Goal: Information Seeking & Learning: Compare options

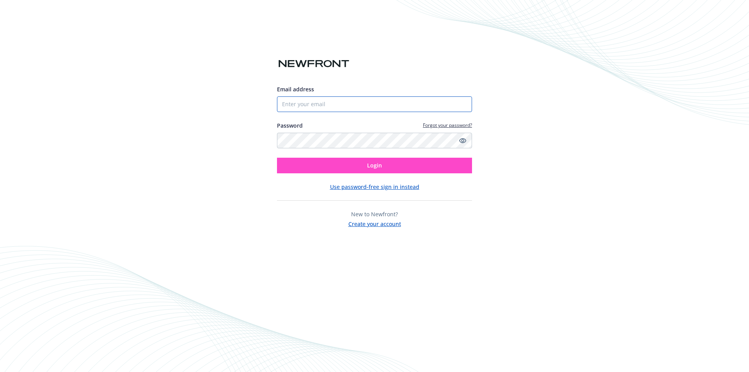
type input "[EMAIL_ADDRESS][DOMAIN_NAME]"
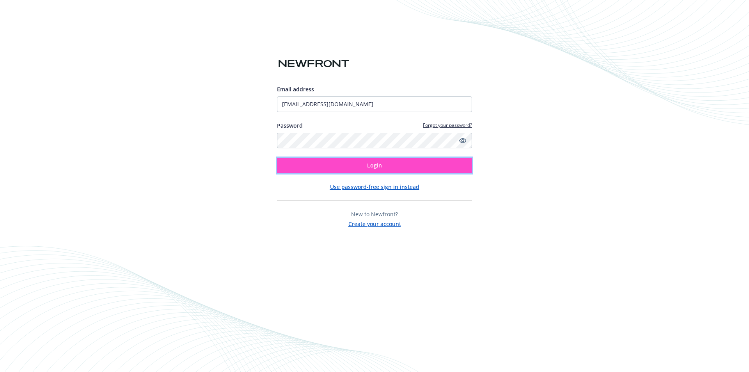
click at [354, 165] on button "Login" at bounding box center [374, 166] width 195 height 16
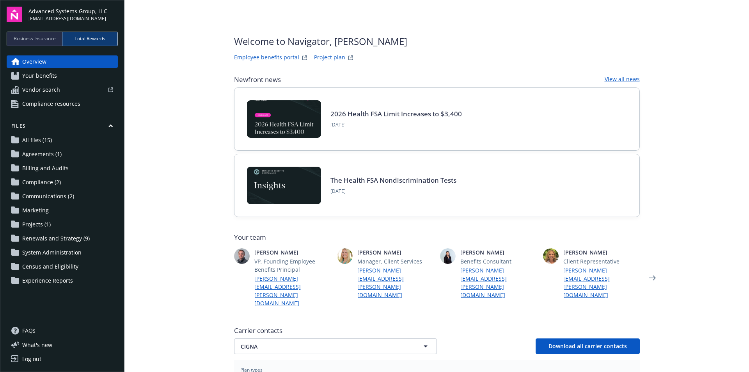
click at [64, 197] on span "Communications (2)" at bounding box center [48, 196] width 52 height 12
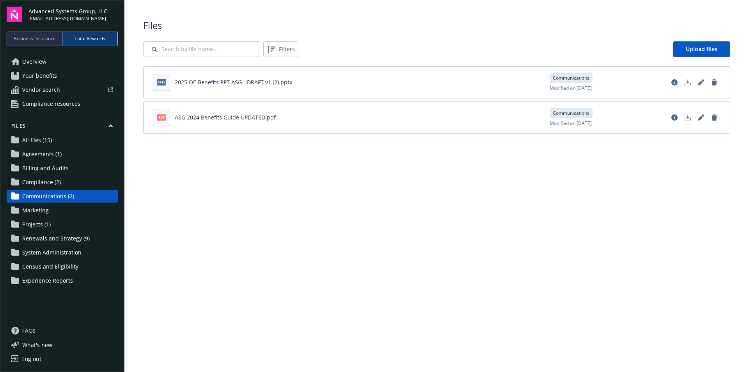
click at [44, 223] on span "Projects (1)" at bounding box center [36, 224] width 28 height 12
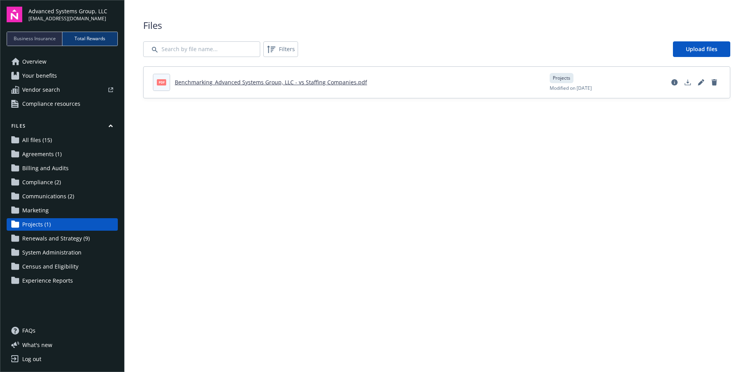
click at [38, 181] on span "Compliance (2)" at bounding box center [41, 182] width 39 height 12
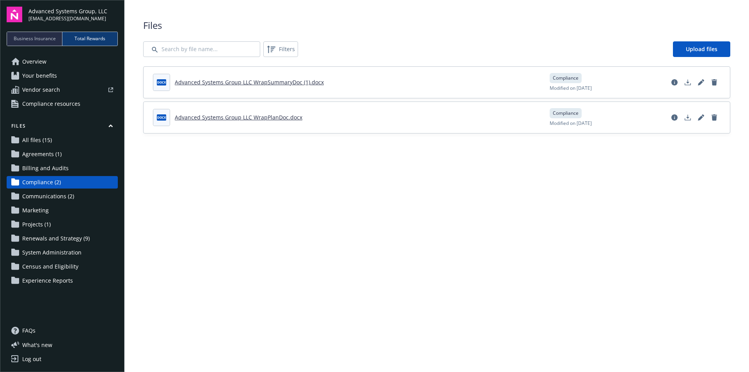
click at [44, 154] on span "Agreements (1)" at bounding box center [41, 154] width 39 height 12
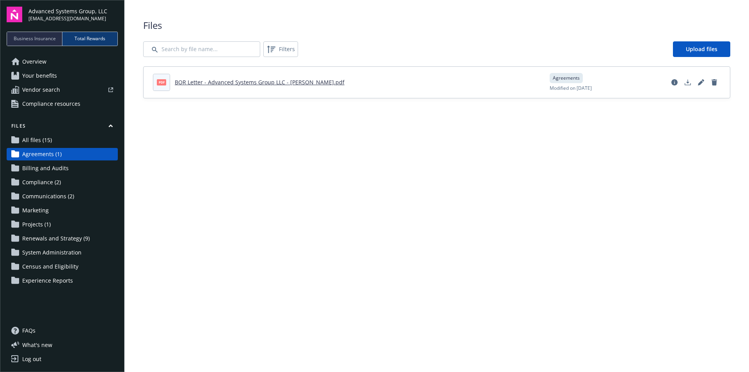
click at [36, 140] on span "All files (15)" at bounding box center [37, 140] width 30 height 12
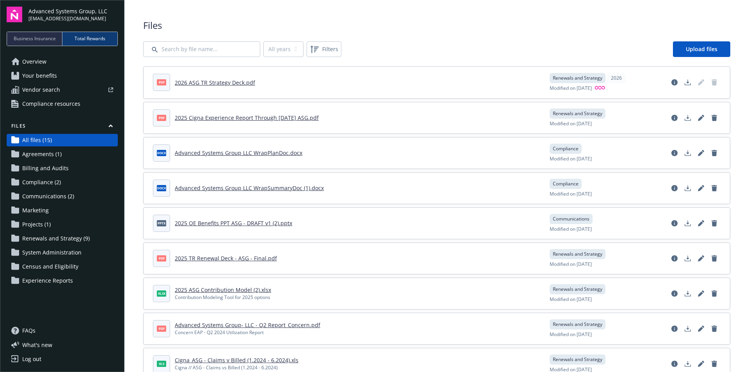
click at [50, 254] on span "System Administration" at bounding box center [51, 252] width 59 height 12
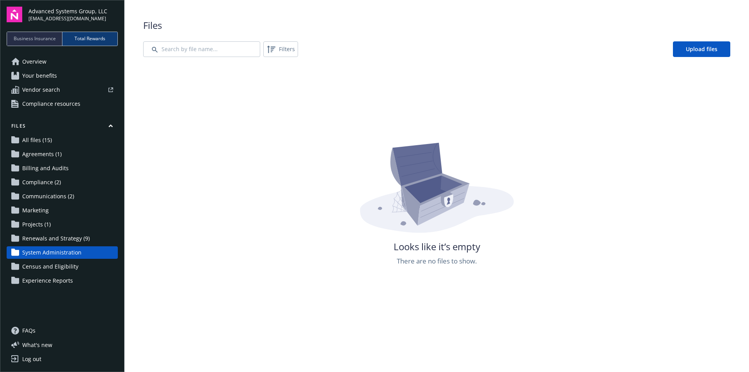
click at [54, 237] on span "Renewals and Strategy (9)" at bounding box center [56, 238] width 68 height 12
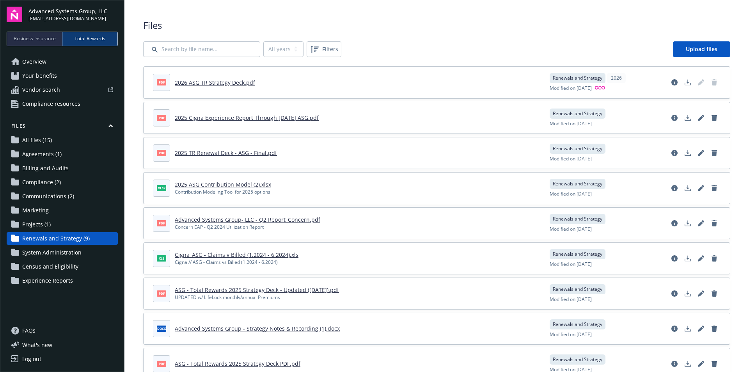
click at [61, 279] on span "Experience Reports" at bounding box center [47, 280] width 51 height 12
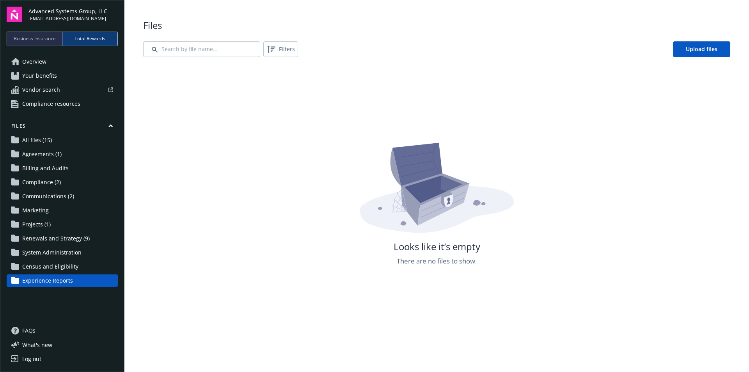
click at [59, 269] on span "Census and Eligibility" at bounding box center [50, 266] width 56 height 12
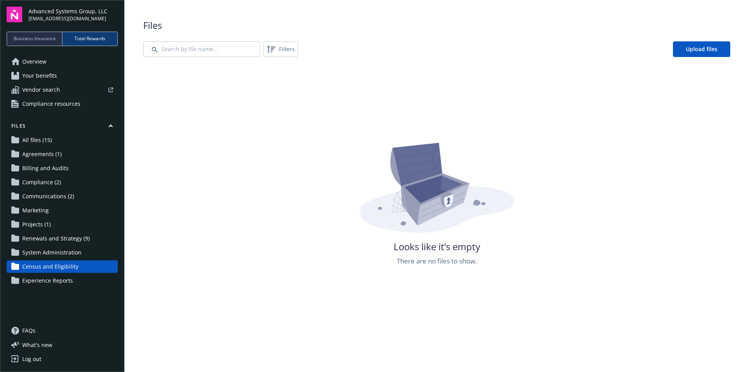
click at [53, 254] on span "System Administration" at bounding box center [51, 252] width 59 height 12
click at [54, 237] on span "Renewals and Strategy (9)" at bounding box center [56, 238] width 68 height 12
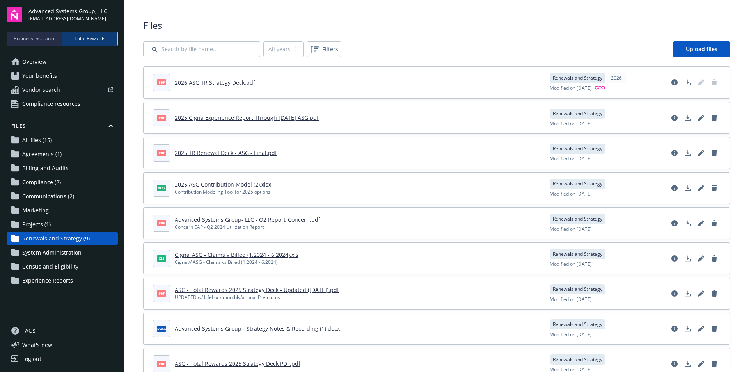
scroll to position [27, 0]
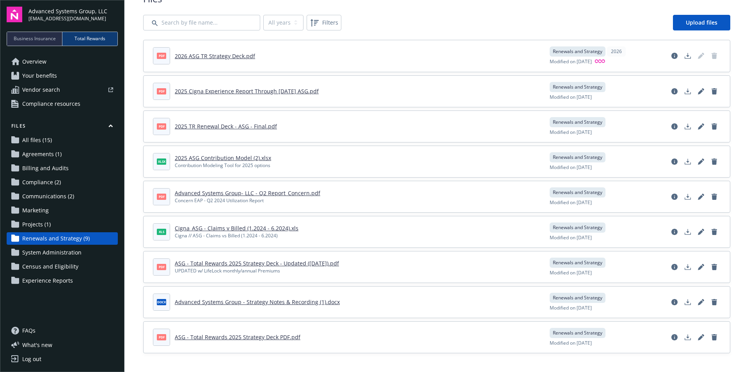
click at [51, 86] on span "Vendor search" at bounding box center [41, 90] width 38 height 12
click at [48, 267] on span "Census and Eligibility" at bounding box center [50, 266] width 56 height 12
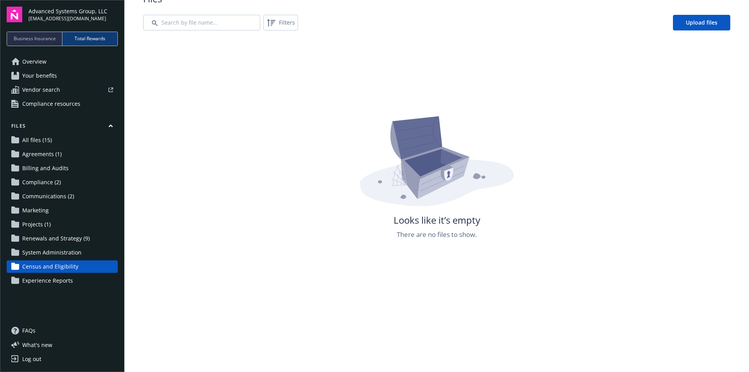
click at [39, 59] on span "Overview" at bounding box center [34, 61] width 24 height 12
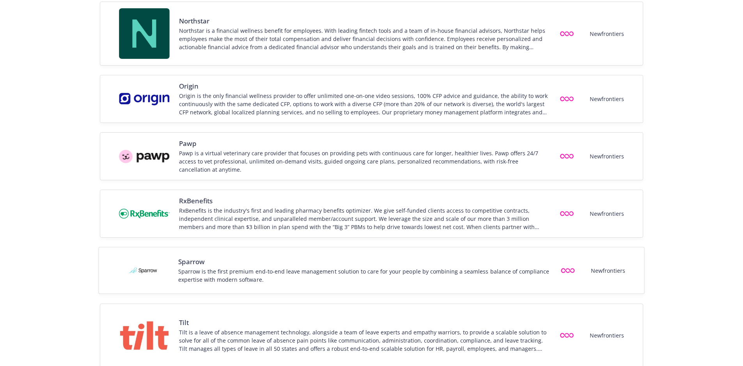
scroll to position [998, 0]
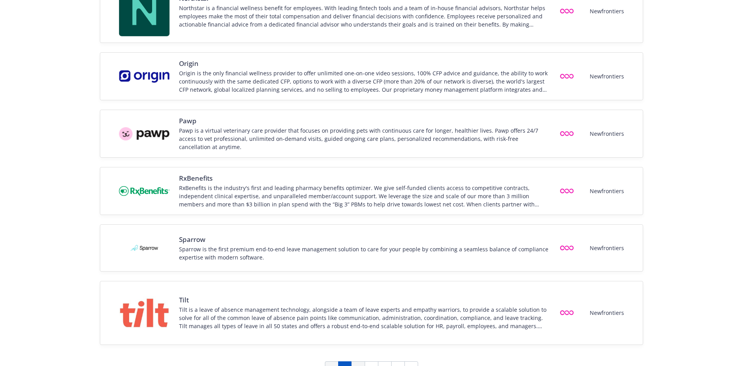
click at [354, 361] on link "2" at bounding box center [359, 368] width 14 height 14
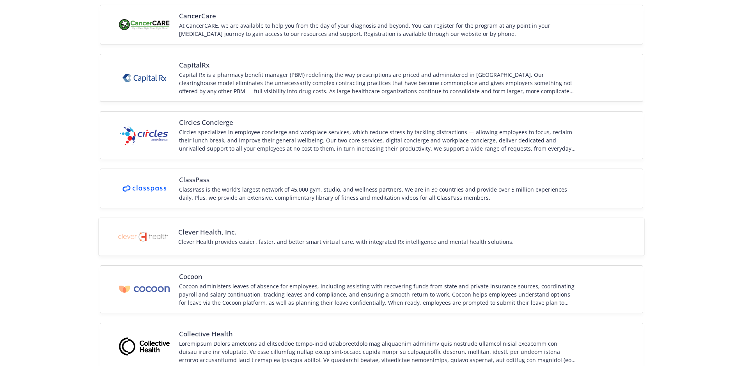
scroll to position [945, 0]
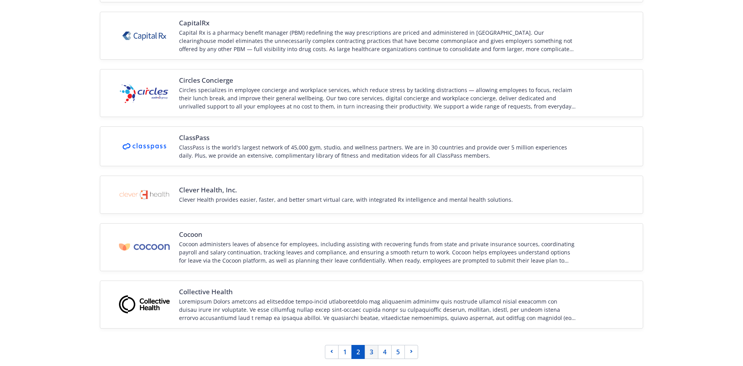
click at [374, 354] on link "3" at bounding box center [372, 352] width 14 height 14
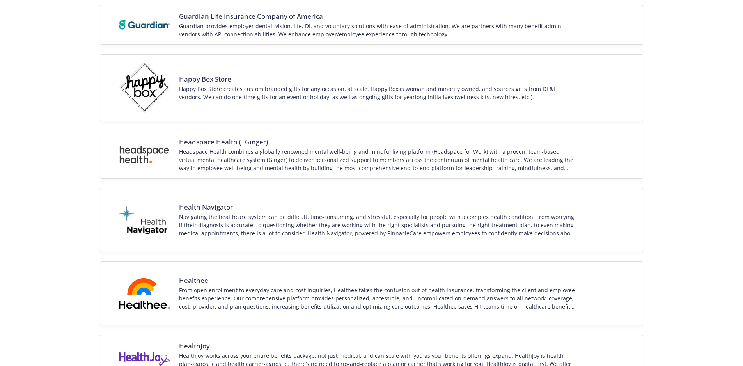
scroll to position [804, 0]
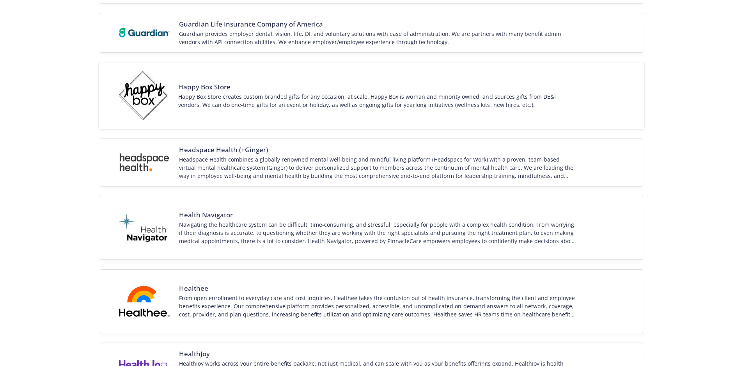
click at [274, 107] on div "Happy Box Store creates custom branded gifts for any occasion, at scale. Happy …" at bounding box center [377, 100] width 399 height 16
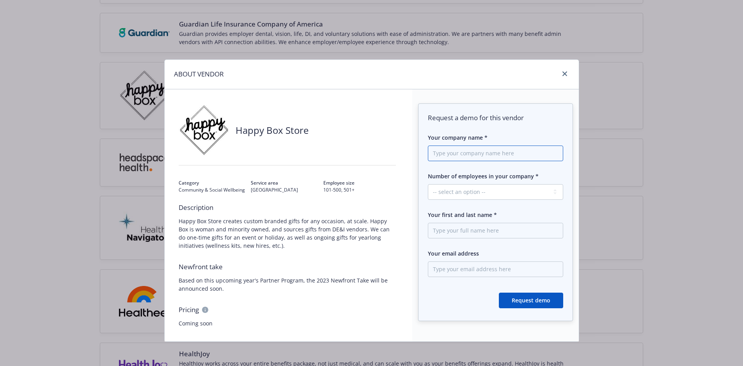
click at [463, 148] on input "Your company name *" at bounding box center [495, 154] width 135 height 16
type input "Advanced Systems Group"
click at [484, 193] on select "-- select an option -- 1 - 50 51 - 250 251 - 1000 1000+" at bounding box center [495, 192] width 135 height 16
select select "251 - 1000"
click at [428, 184] on select "-- select an option -- 1 - 50 51 - 250 251 - 1000 1000+" at bounding box center [495, 192] width 135 height 16
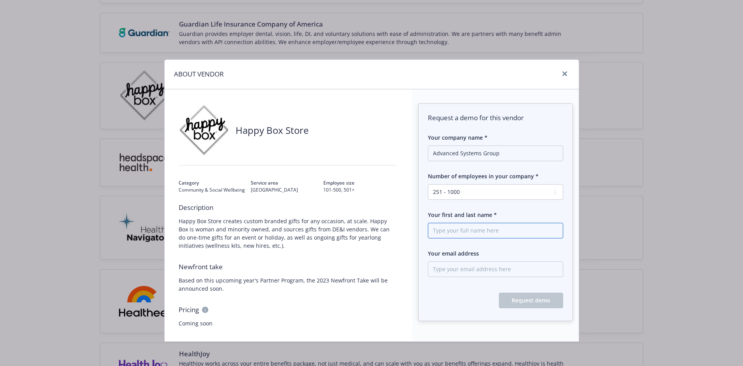
click at [457, 233] on input "Your first and last name *" at bounding box center [495, 231] width 135 height 16
type input "[PERSON_NAME]"
click at [461, 268] on input "Your email address" at bounding box center [495, 269] width 135 height 16
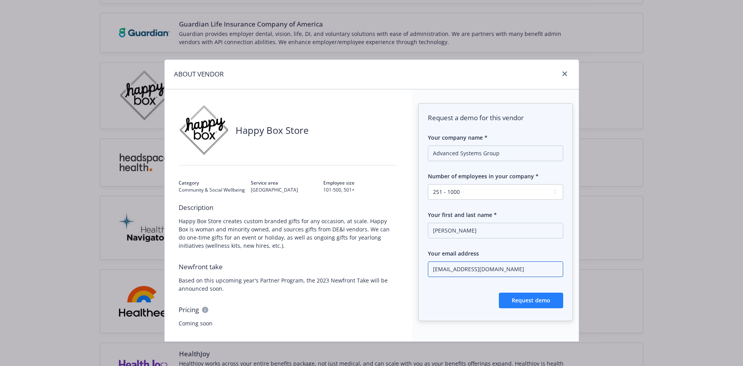
type input "[EMAIL_ADDRESS][DOMAIN_NAME]"
click at [508, 297] on button "Request demo" at bounding box center [531, 301] width 64 height 16
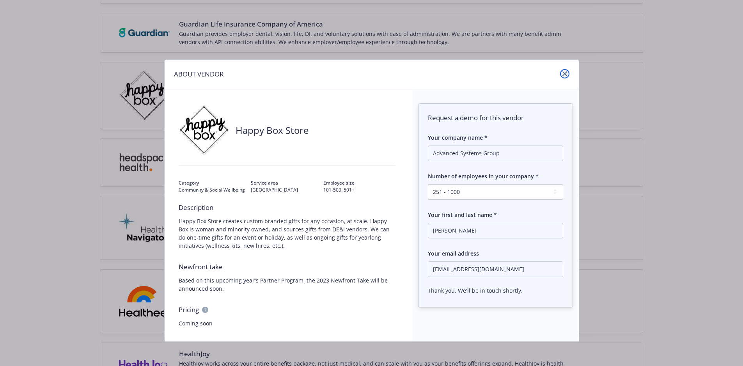
click at [563, 71] on link "close" at bounding box center [564, 73] width 9 height 9
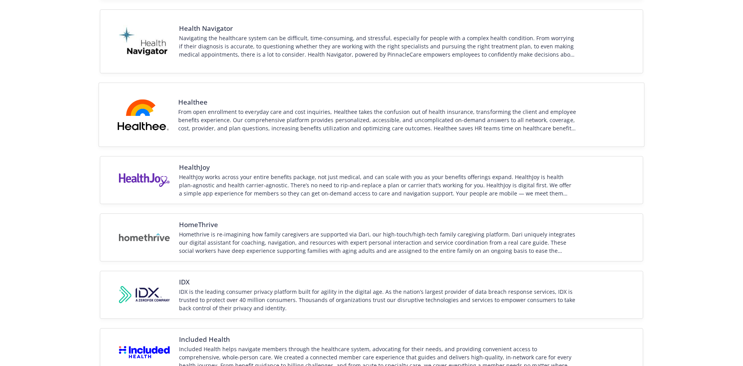
scroll to position [1038, 0]
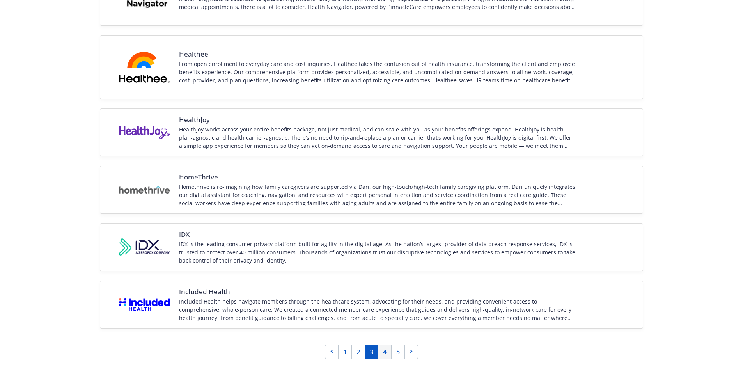
click at [384, 351] on link "4" at bounding box center [385, 352] width 14 height 14
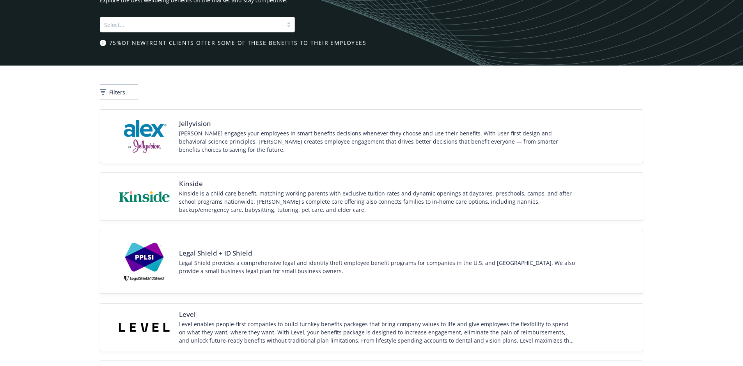
scroll to position [25, 0]
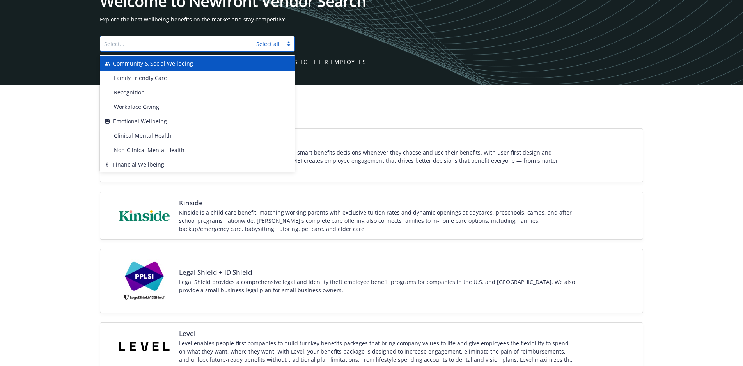
click at [289, 43] on div at bounding box center [289, 44] width 12 height 8
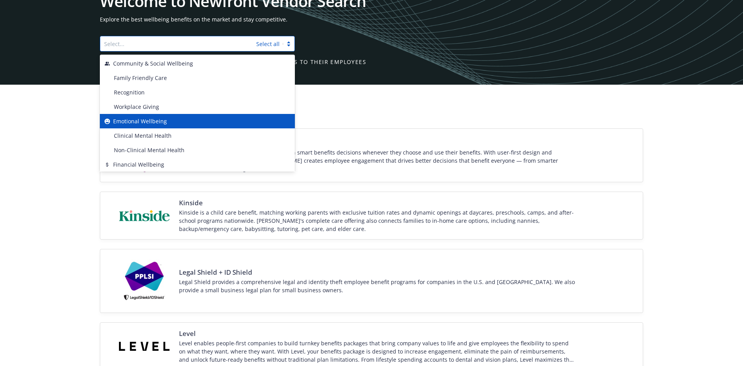
click at [184, 123] on div "Emotional Wellbeing" at bounding box center [198, 121] width 186 height 8
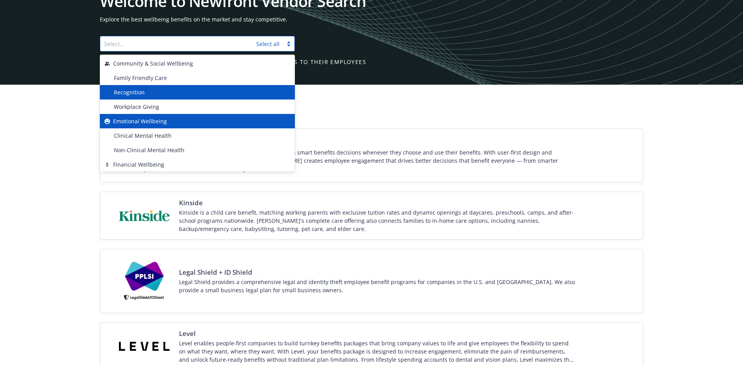
scroll to position [0, 0]
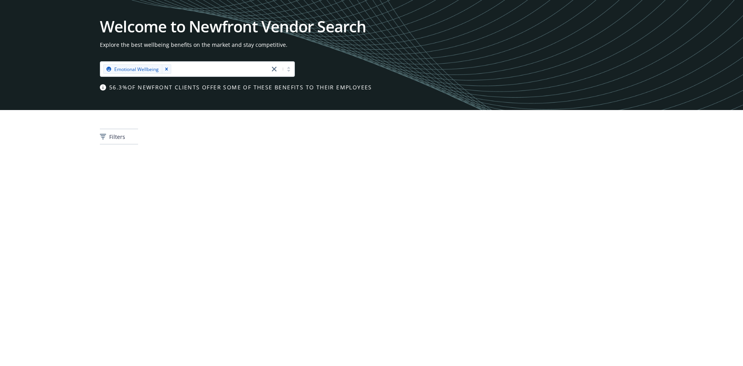
click at [386, 163] on html "Welcome to Newfront Vendor Search Explore the best wellbeing benefits on the ma…" at bounding box center [371, 81] width 743 height 163
click at [273, 69] on icon "close" at bounding box center [274, 69] width 5 height 5
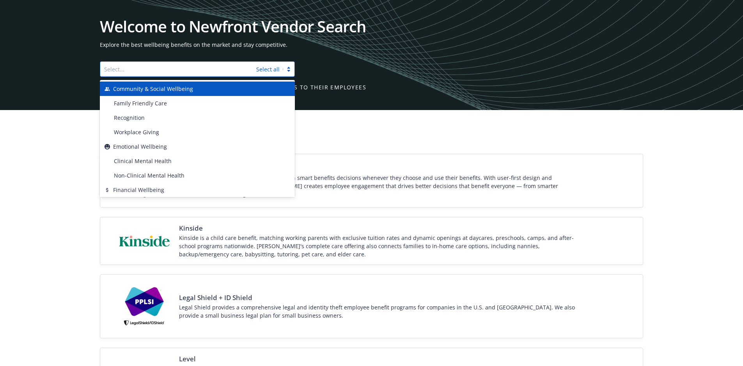
click at [348, 101] on div "Welcome to Newfront Vendor Search Explore the best wellbeing benefits on the ma…" at bounding box center [371, 55] width 743 height 110
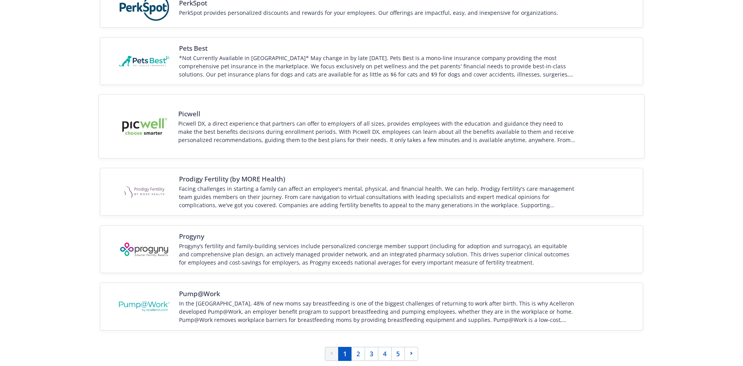
scroll to position [1001, 0]
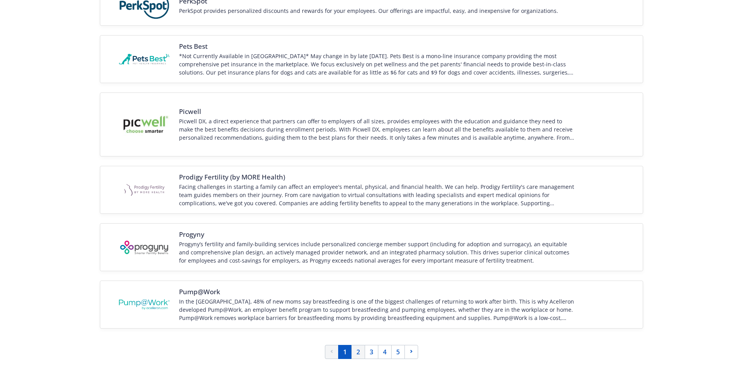
click at [357, 353] on link "2" at bounding box center [359, 352] width 14 height 14
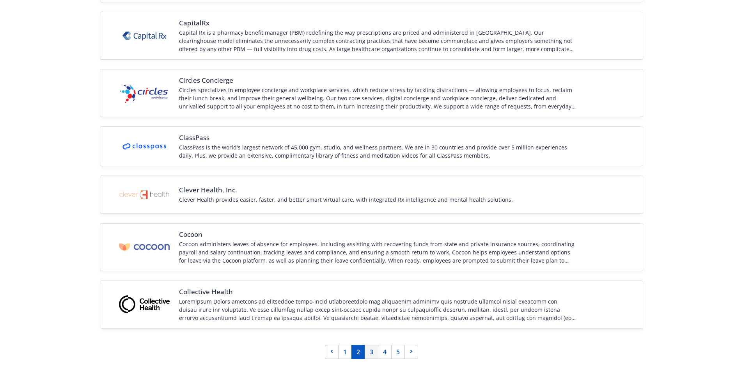
click at [374, 354] on link "3" at bounding box center [372, 352] width 14 height 14
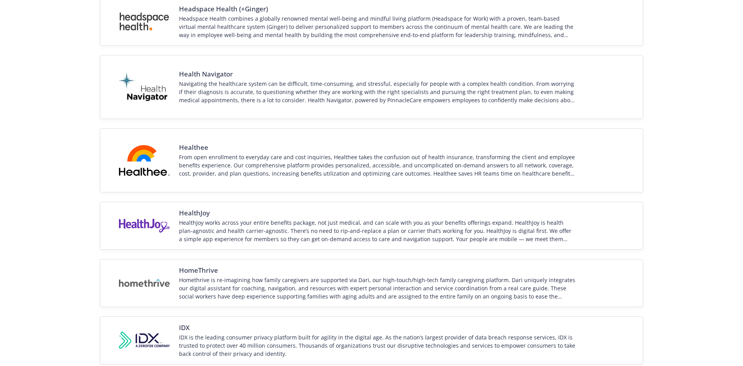
scroll to position [1038, 0]
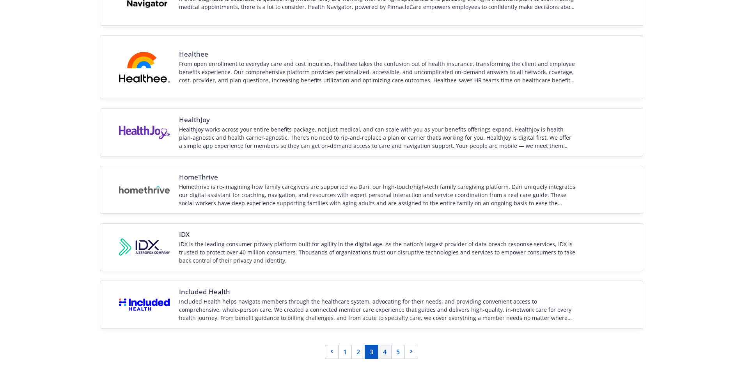
click at [380, 354] on link "4" at bounding box center [385, 352] width 14 height 14
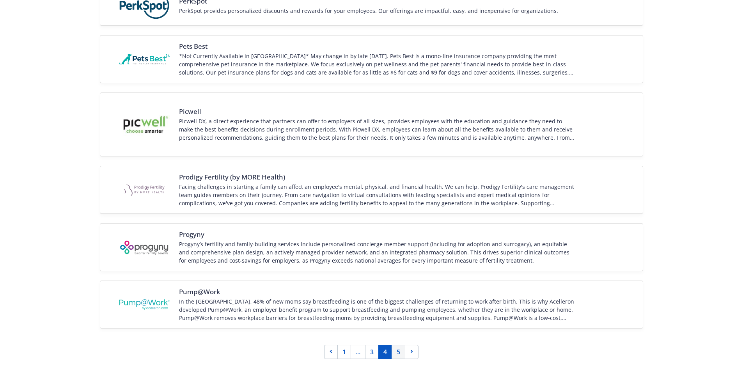
click at [396, 355] on link "5" at bounding box center [399, 352] width 14 height 14
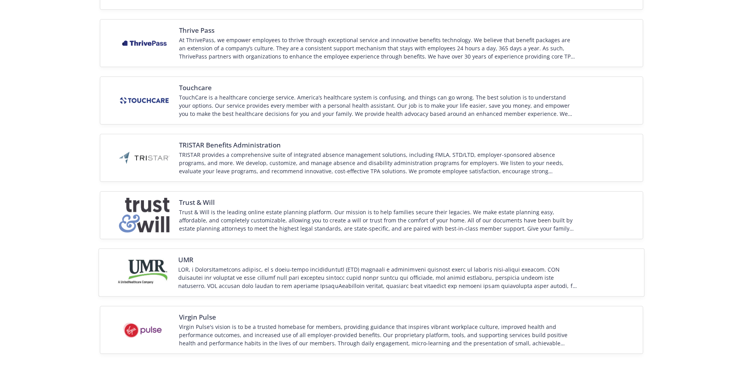
scroll to position [967, 0]
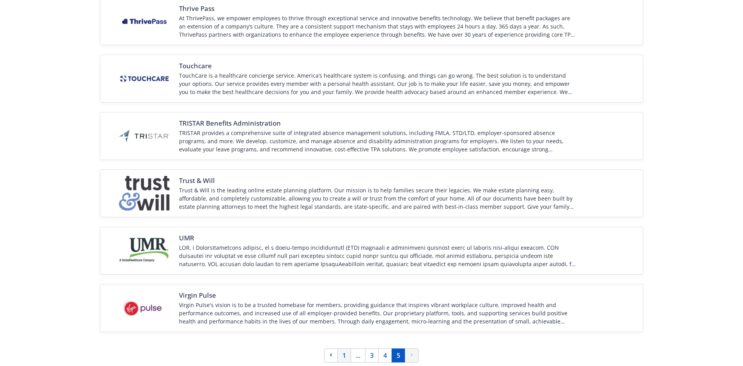
click at [345, 353] on link "1" at bounding box center [345, 355] width 14 height 14
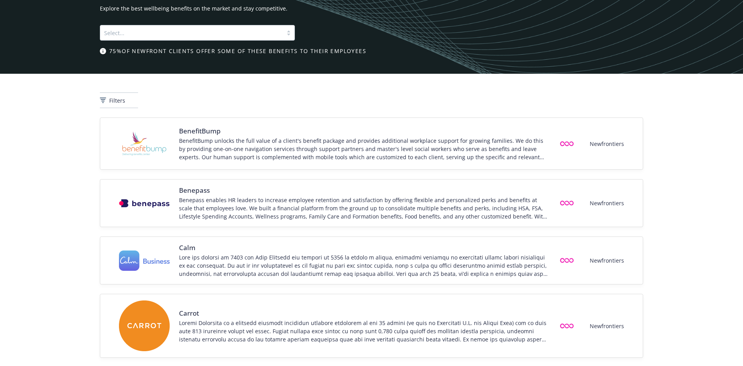
scroll to position [0, 0]
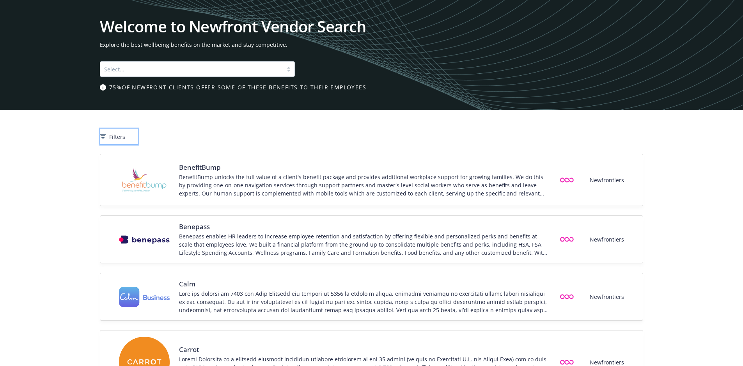
click at [125, 137] on span "Filters" at bounding box center [117, 137] width 16 height 8
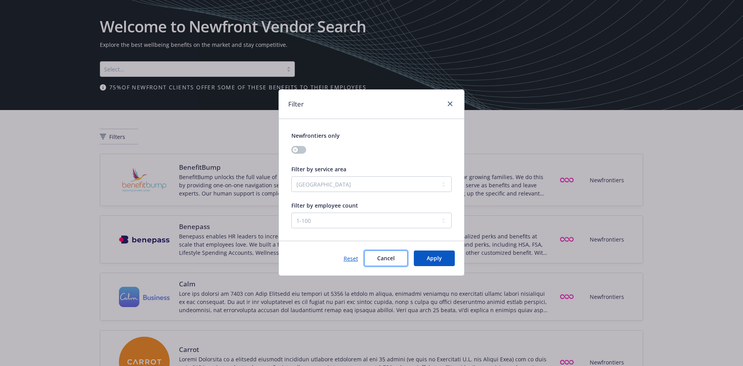
click at [389, 263] on button "Cancel" at bounding box center [385, 259] width 43 height 16
